Goal: Transaction & Acquisition: Subscribe to service/newsletter

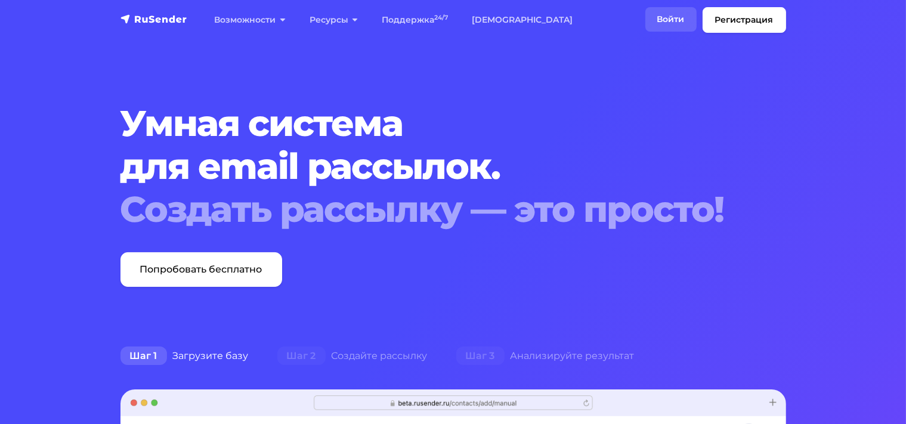
click at [673, 15] on link "Войти" at bounding box center [671, 19] width 51 height 24
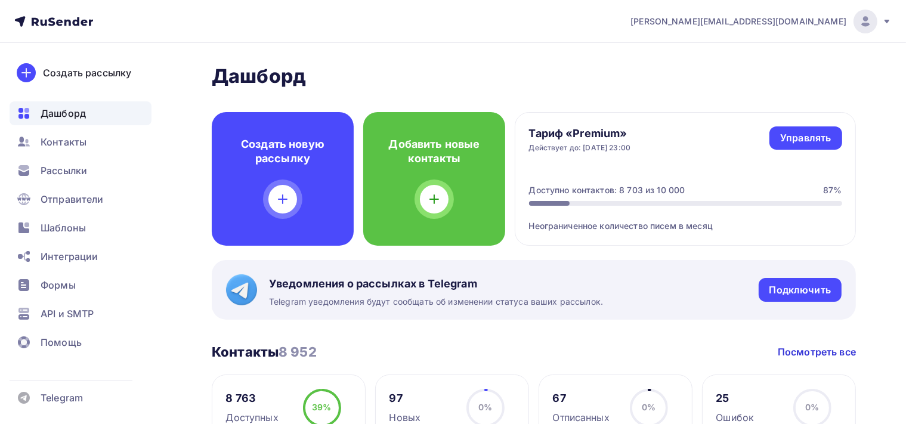
scroll to position [126, 0]
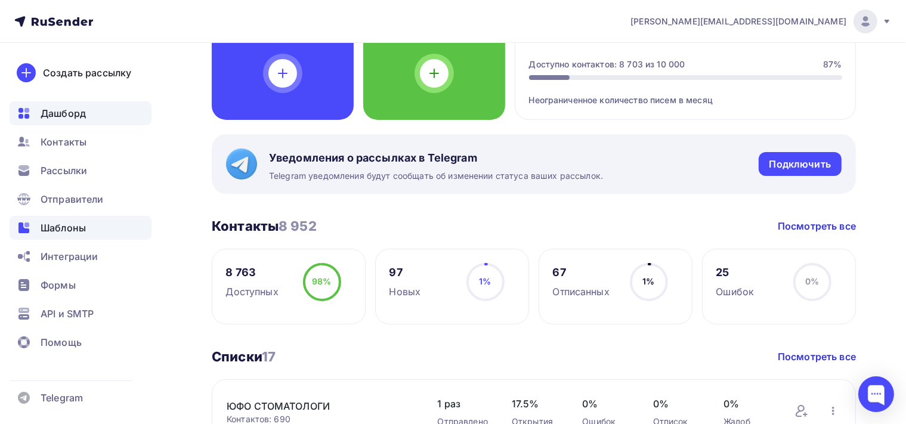
click at [70, 230] on span "Шаблоны" at bounding box center [63, 228] width 45 height 14
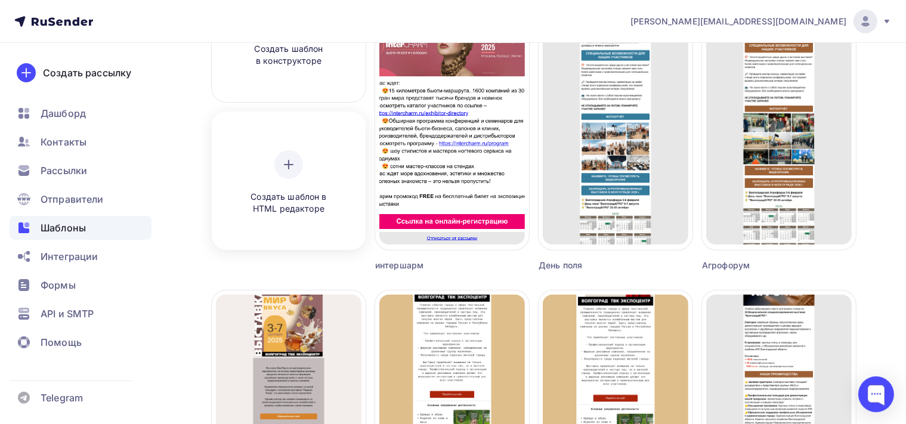
scroll to position [189, 0]
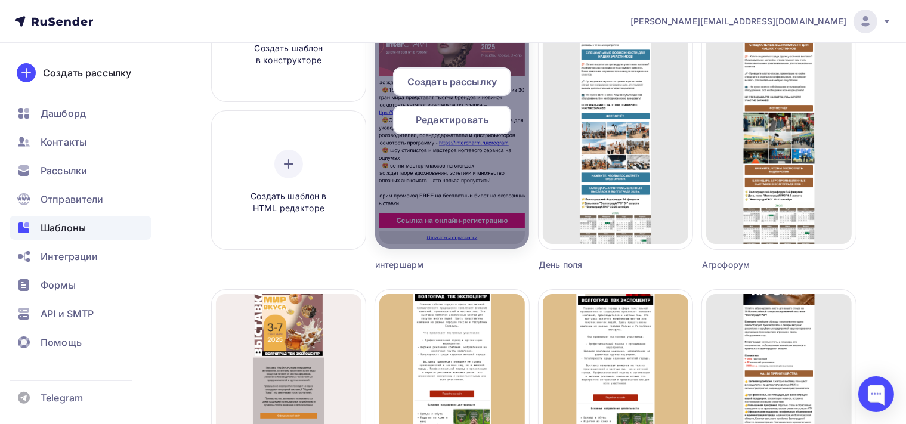
click at [459, 114] on span "Редактировать" at bounding box center [452, 120] width 73 height 14
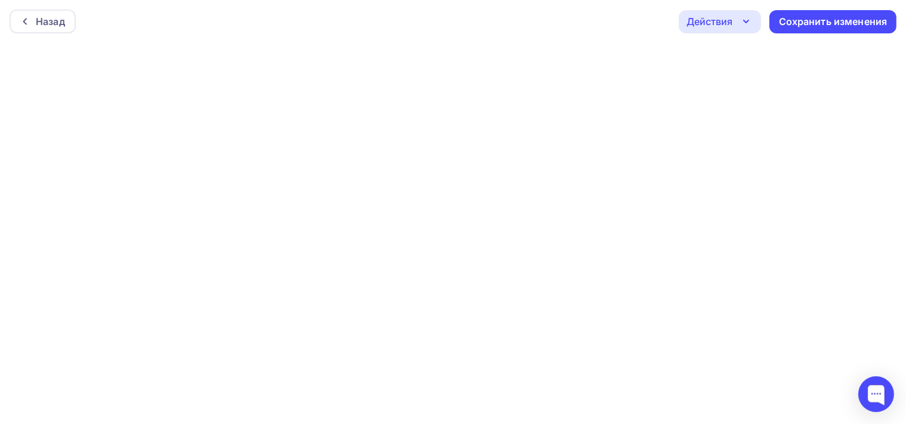
click at [741, 20] on icon "button" at bounding box center [746, 21] width 14 height 14
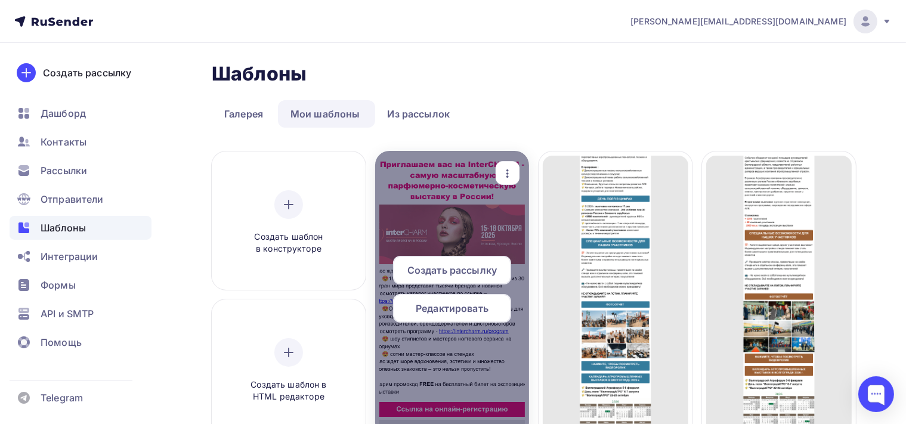
click at [463, 273] on span "Создать рассылку" at bounding box center [453, 270] width 90 height 14
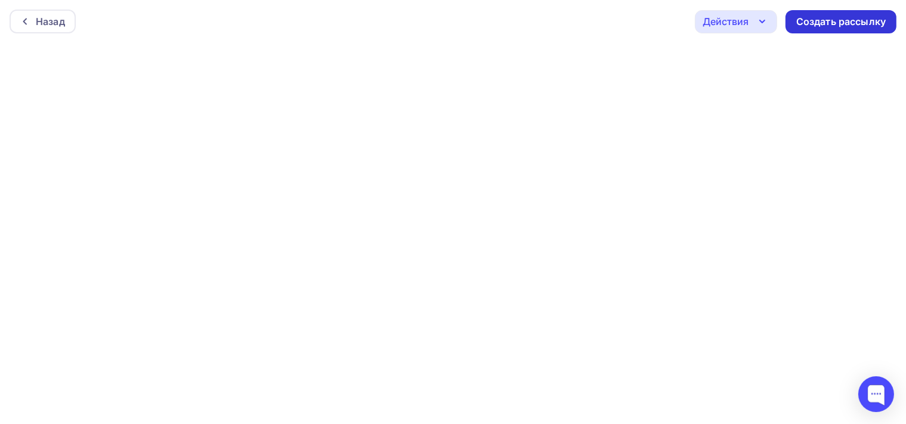
click at [811, 23] on div "Создать рассылку" at bounding box center [842, 22] width 90 height 14
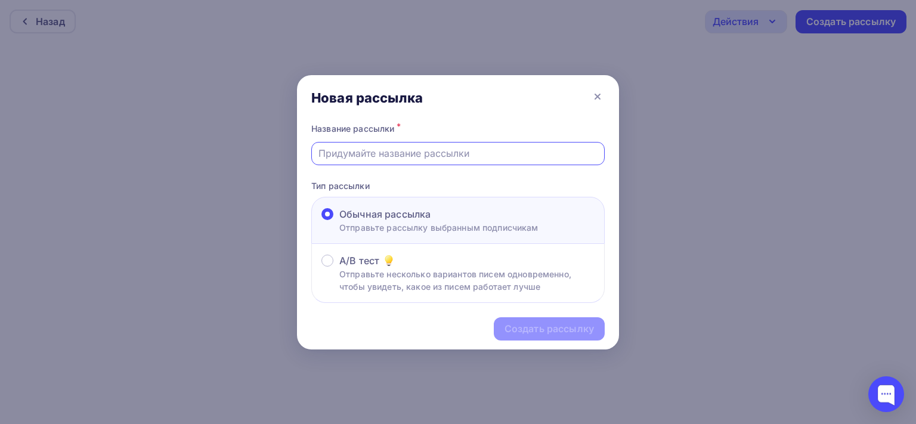
click at [352, 154] on input "text" at bounding box center [459, 153] width 280 height 14
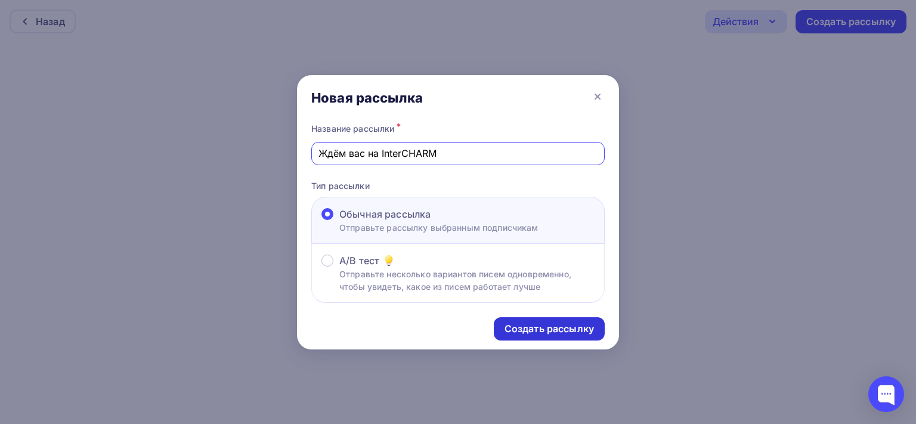
type input "Ждём вас на InterCHARM"
click at [529, 331] on div "Создать рассылку" at bounding box center [550, 329] width 90 height 14
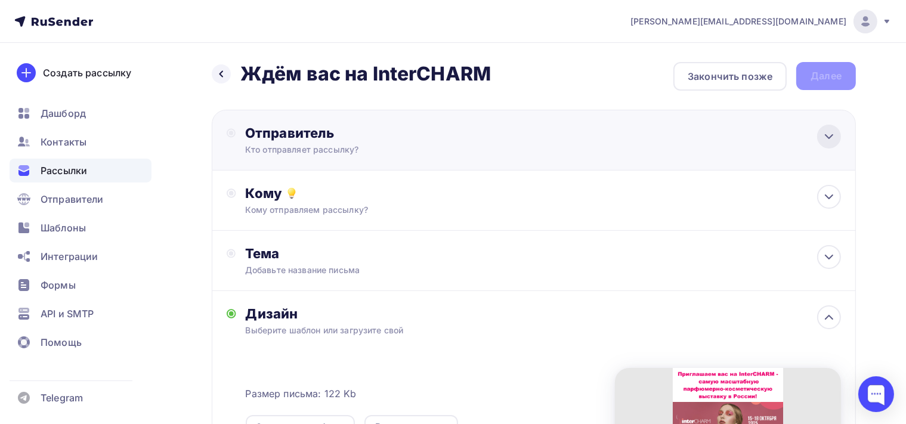
click at [822, 140] on icon at bounding box center [829, 136] width 14 height 14
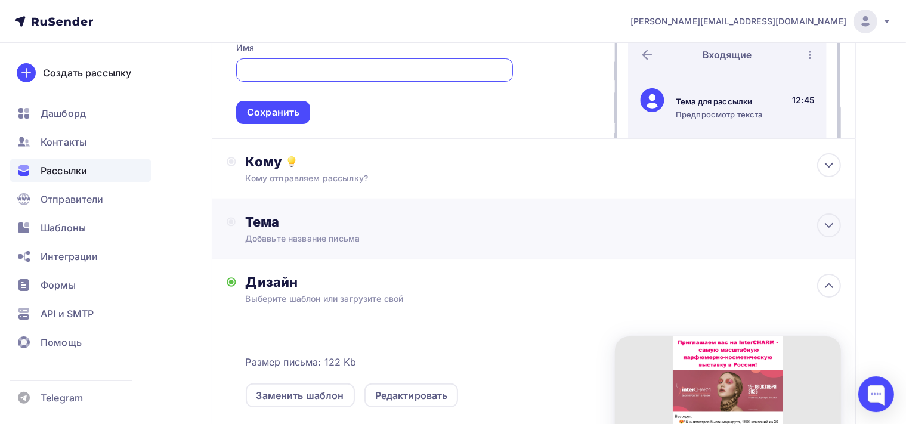
scroll to position [252, 0]
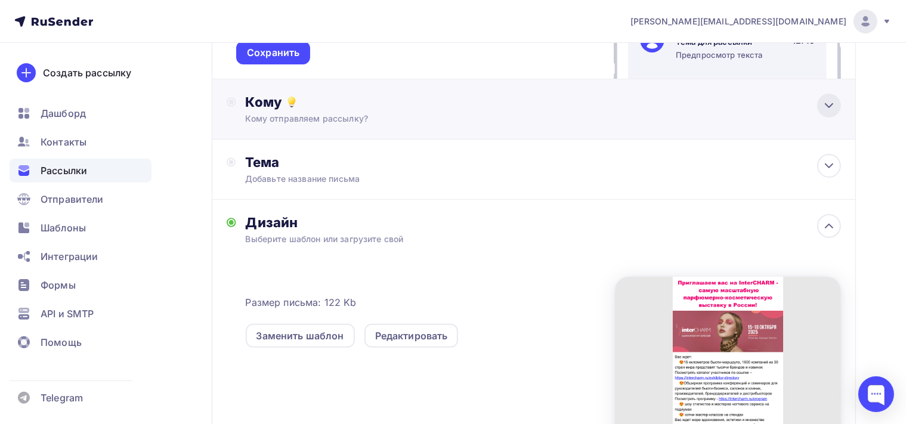
click at [829, 104] on icon at bounding box center [829, 105] width 14 height 14
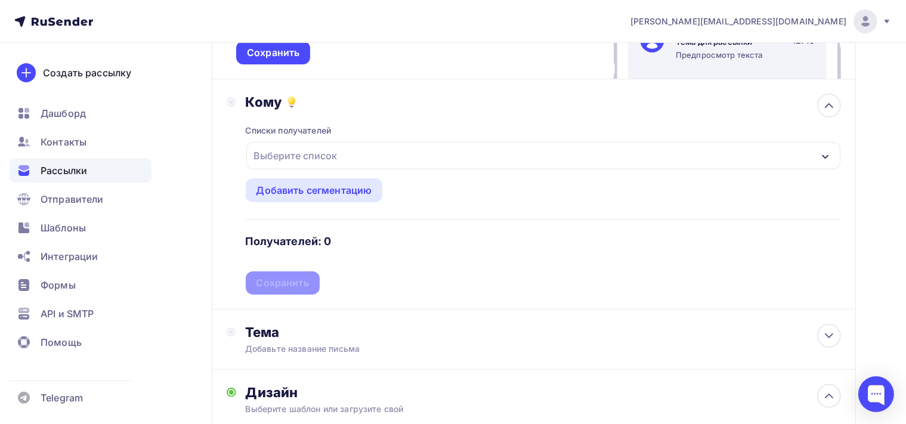
click at [378, 155] on div "Выберите список" at bounding box center [543, 155] width 594 height 27
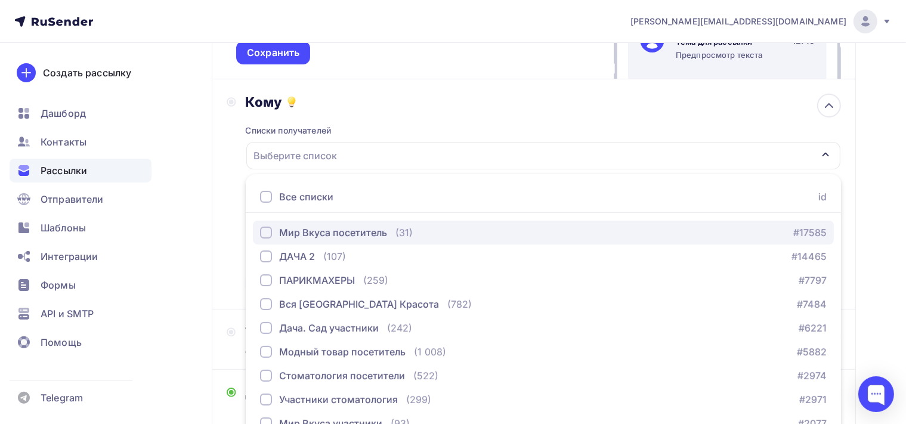
scroll to position [60, 0]
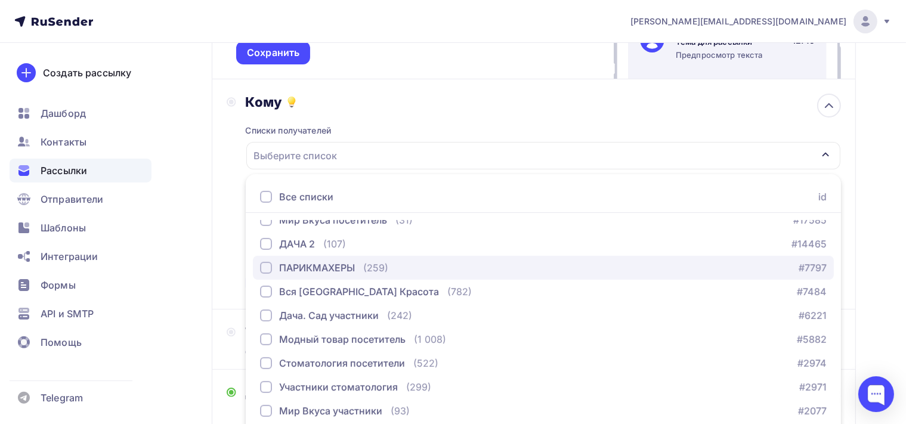
click at [268, 266] on div "button" at bounding box center [266, 268] width 12 height 12
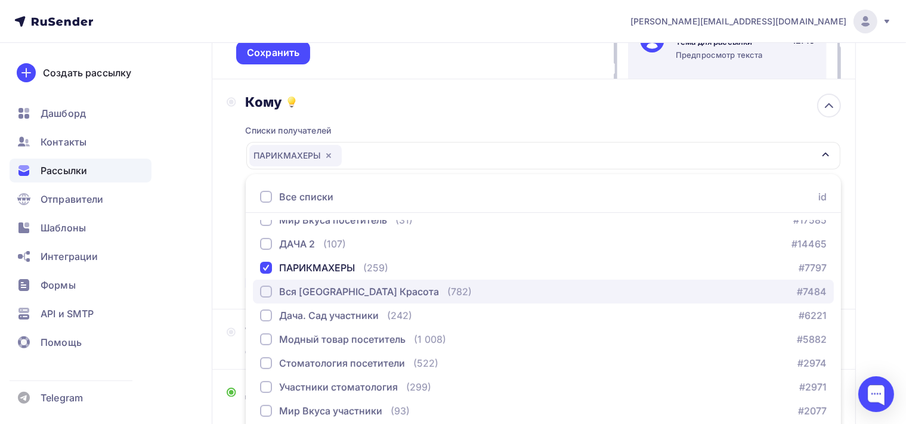
click at [264, 289] on div "button" at bounding box center [266, 292] width 12 height 12
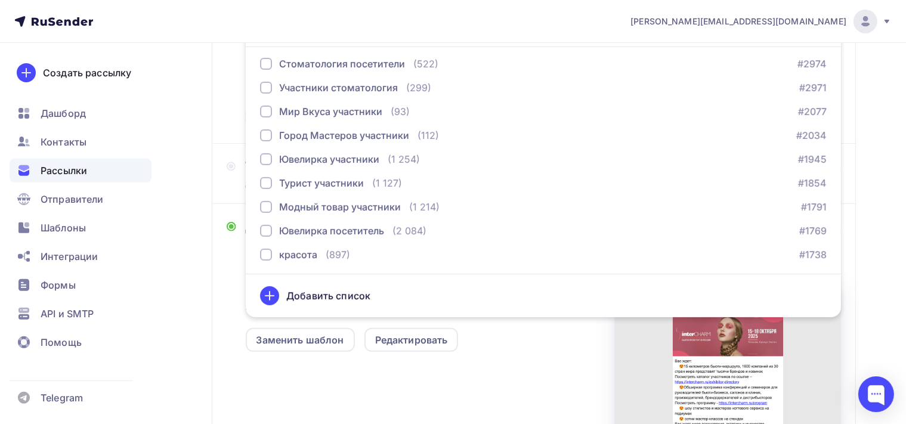
scroll to position [441, 0]
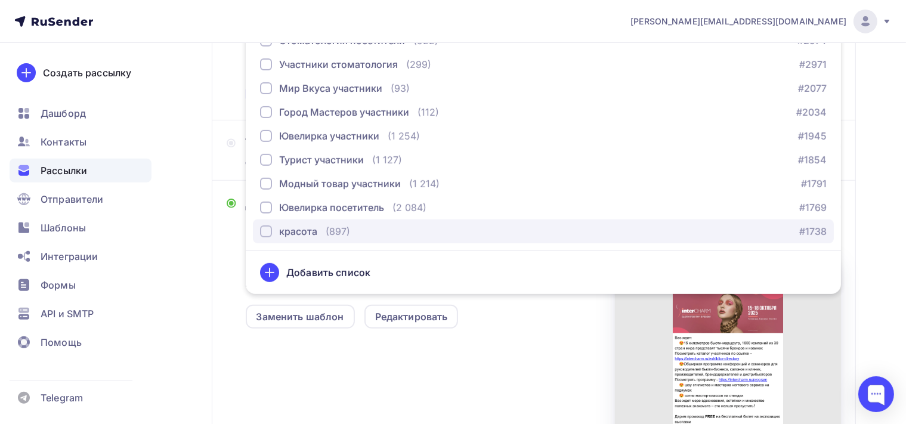
click at [267, 229] on div "button" at bounding box center [266, 232] width 12 height 12
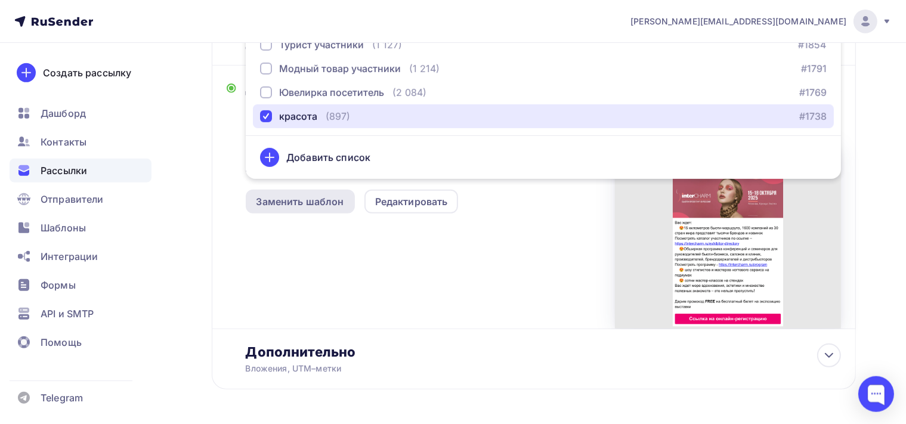
scroll to position [567, 0]
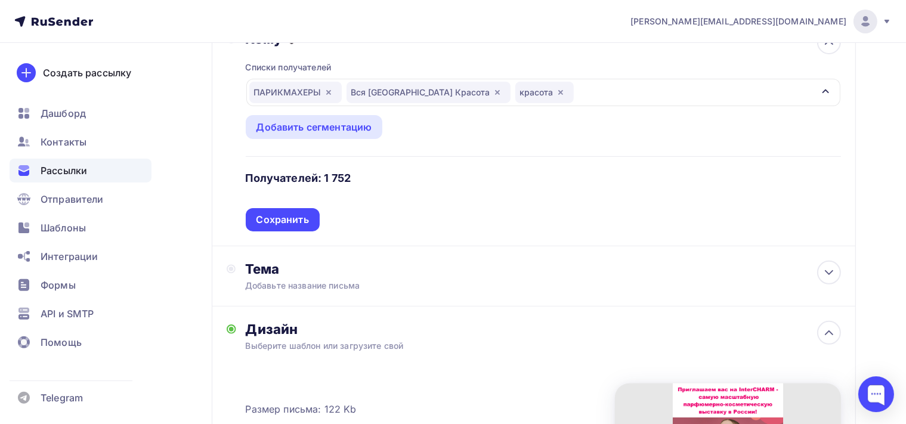
scroll to position [315, 0]
click at [831, 271] on icon at bounding box center [829, 273] width 7 height 4
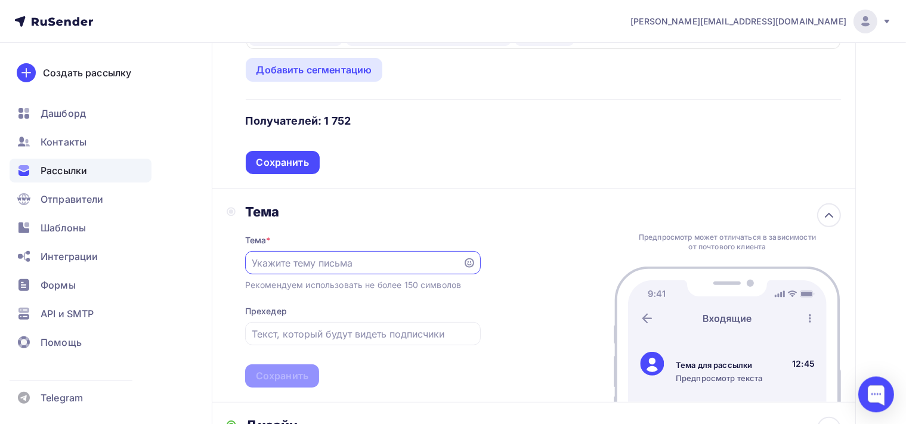
scroll to position [441, 0]
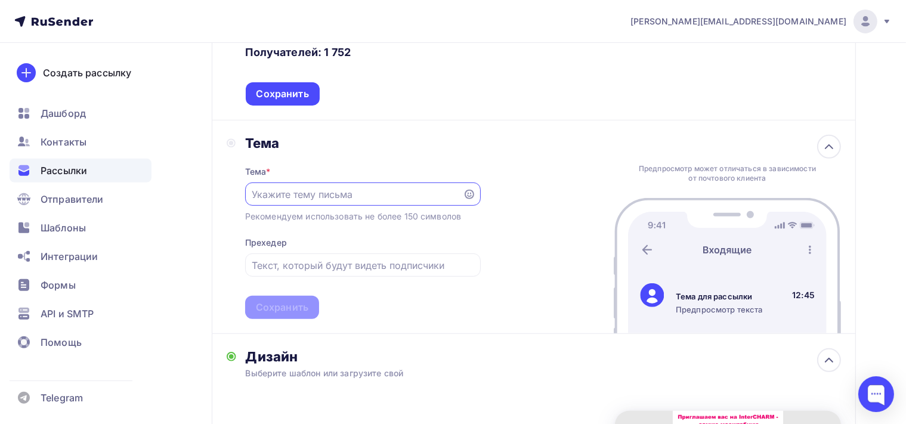
click at [302, 193] on input "text" at bounding box center [354, 194] width 204 height 14
click at [303, 193] on input "text" at bounding box center [354, 194] width 204 height 14
type input ":"
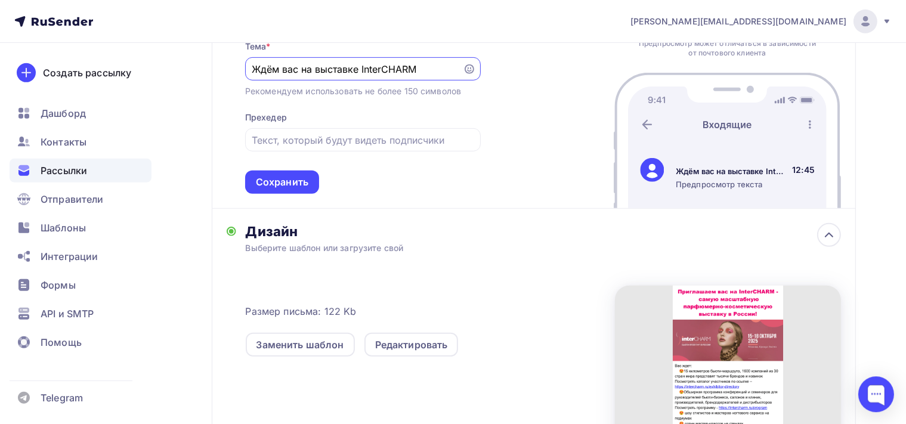
scroll to position [567, 0]
type input "Ждём вас на выставке InterCHARM"
click at [304, 179] on div "Сохранить" at bounding box center [282, 182] width 53 height 14
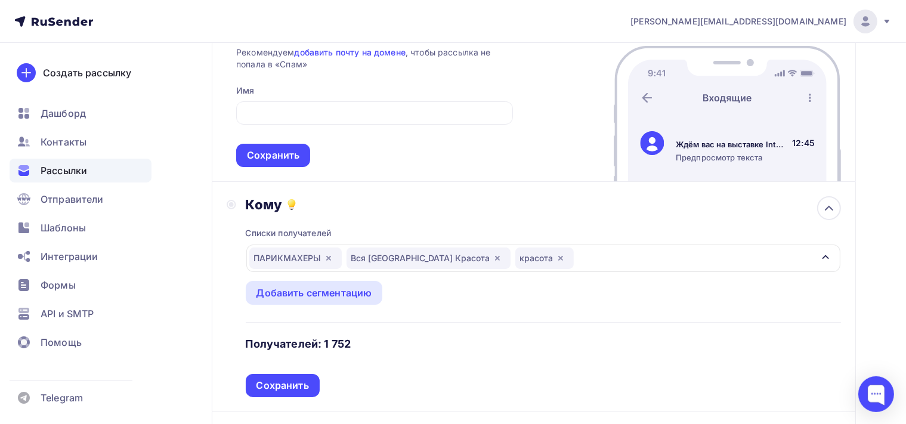
scroll to position [189, 0]
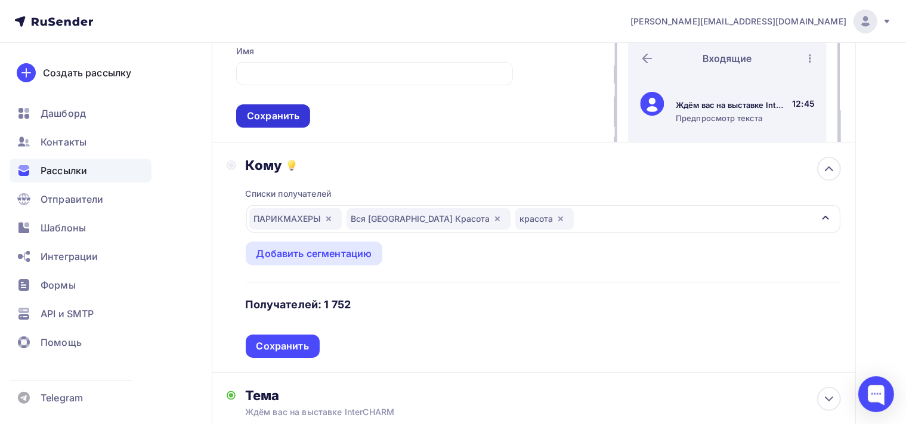
click at [291, 115] on div "Сохранить" at bounding box center [273, 116] width 53 height 14
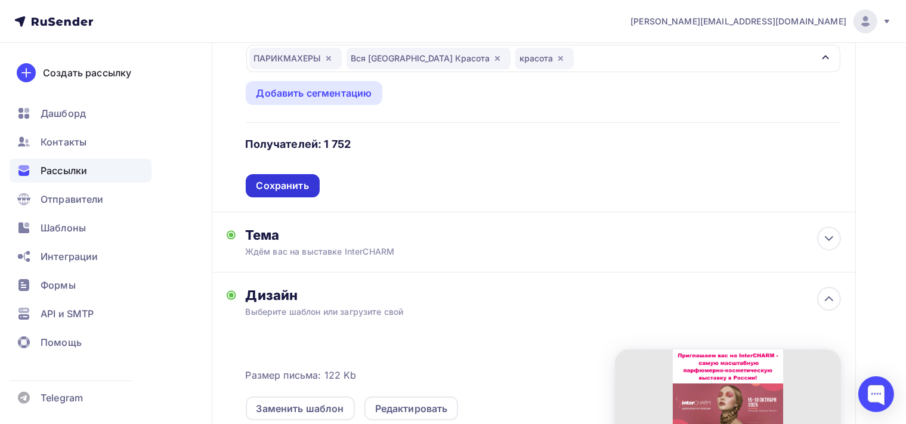
click at [288, 180] on div "Сохранить" at bounding box center [283, 186] width 53 height 14
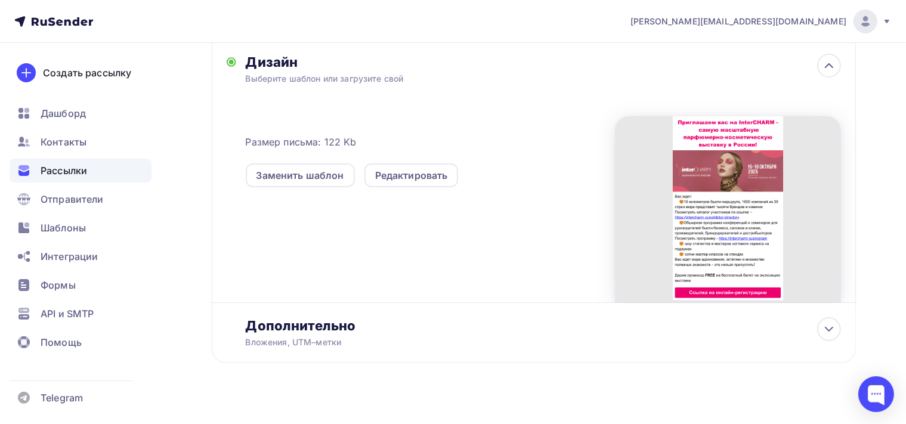
scroll to position [0, 0]
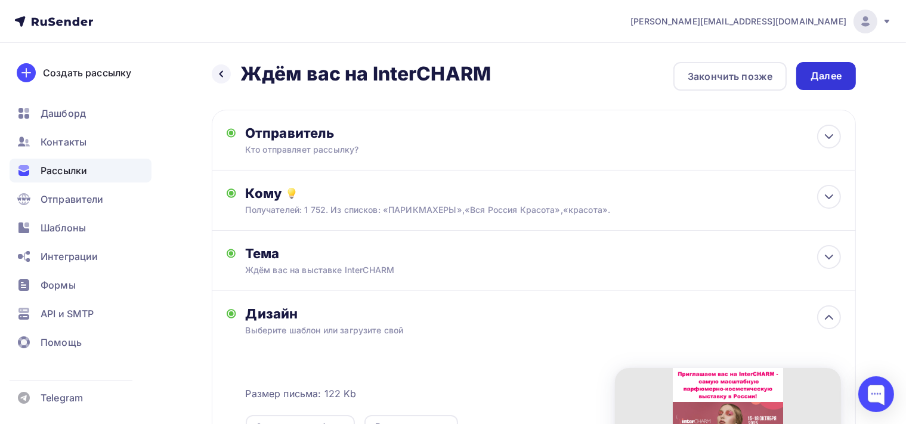
click at [817, 84] on div "Далее" at bounding box center [827, 76] width 60 height 28
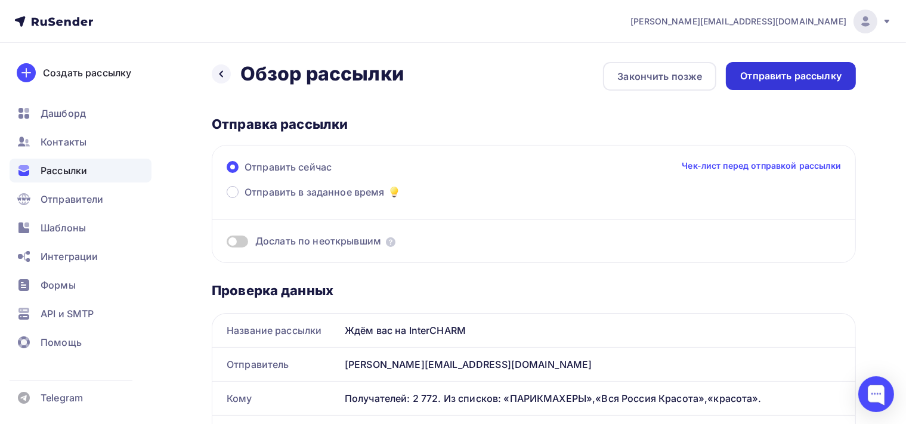
click at [807, 78] on div "Отправить рассылку" at bounding box center [790, 76] width 101 height 14
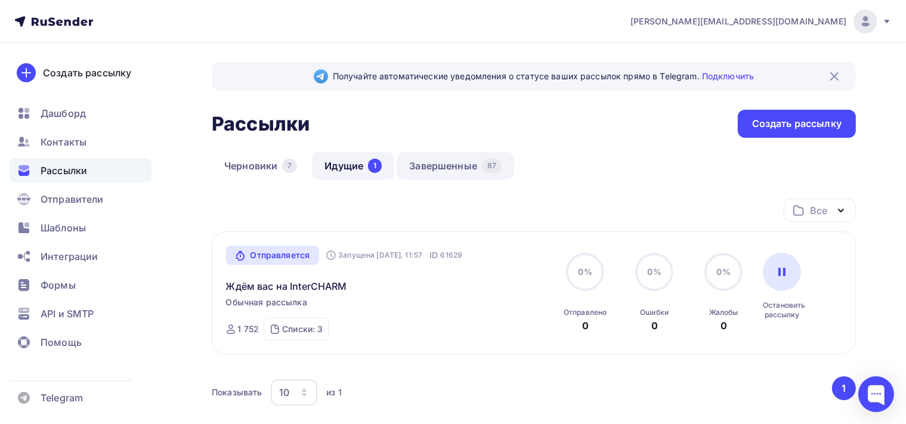
click at [455, 161] on link "Завершенные 87" at bounding box center [456, 165] width 118 height 27
